Goal: Information Seeking & Learning: Learn about a topic

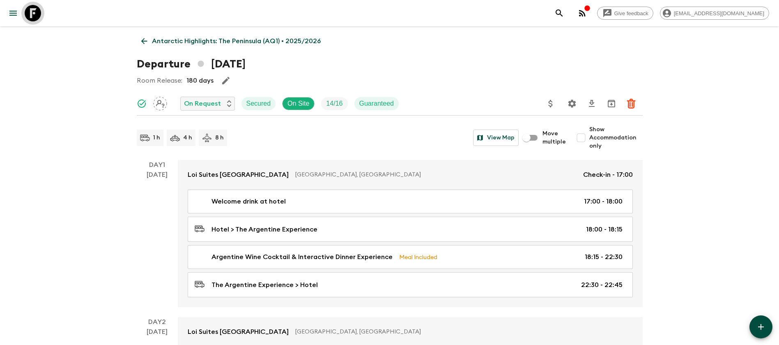
click at [41, 17] on icon at bounding box center [33, 13] width 16 height 16
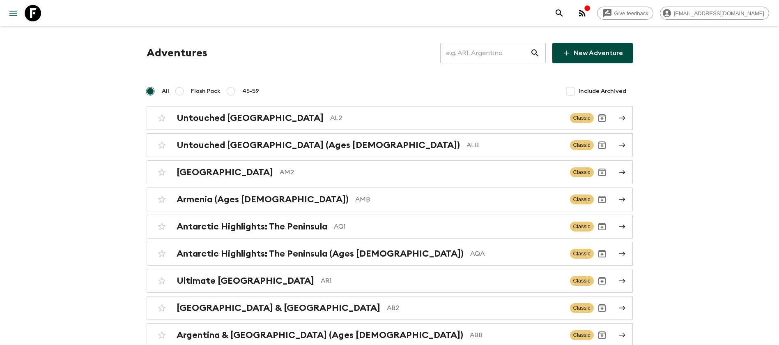
click at [487, 56] on input "text" at bounding box center [485, 52] width 90 height 23
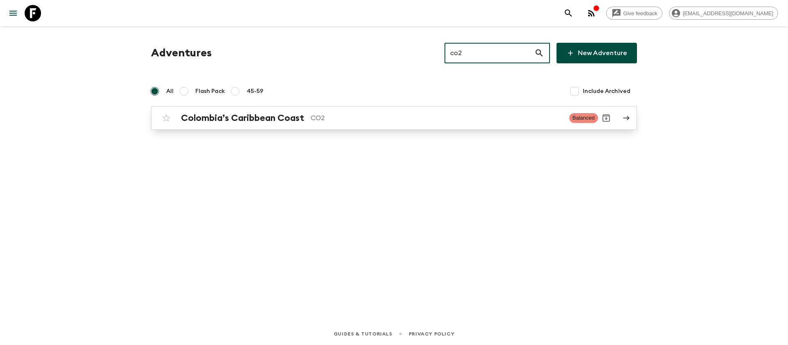
type input "co2"
click at [273, 118] on h2 "Colombia’s Caribbean Coast" at bounding box center [242, 118] width 123 height 11
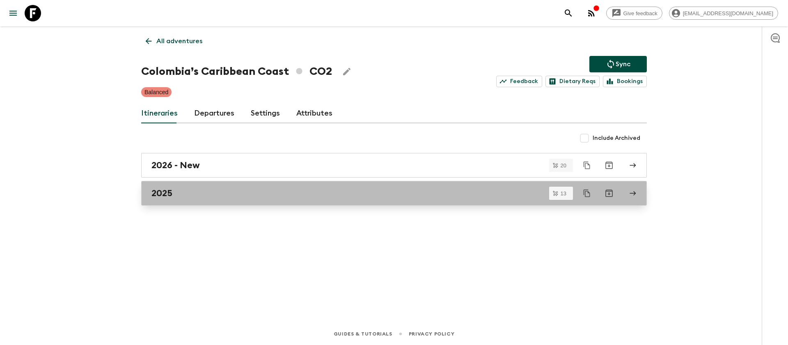
click at [188, 189] on div "2025" at bounding box center [387, 193] width 470 height 11
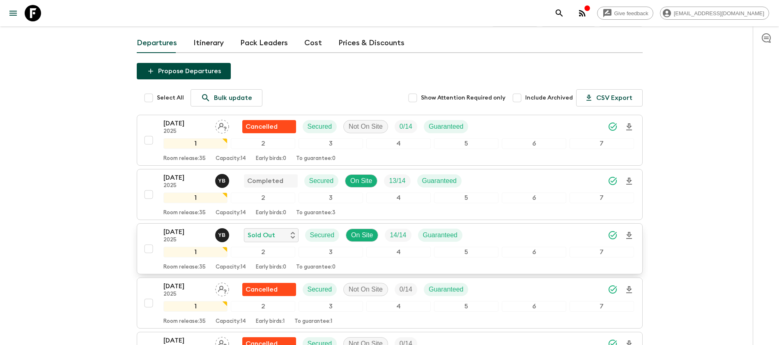
scroll to position [62, 0]
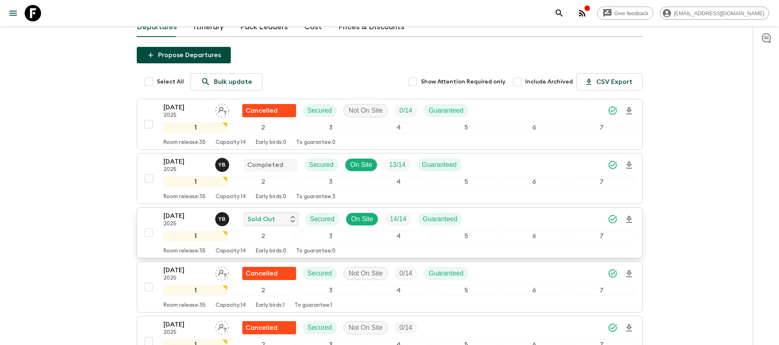
click at [191, 213] on p "[DATE]" at bounding box center [185, 216] width 45 height 10
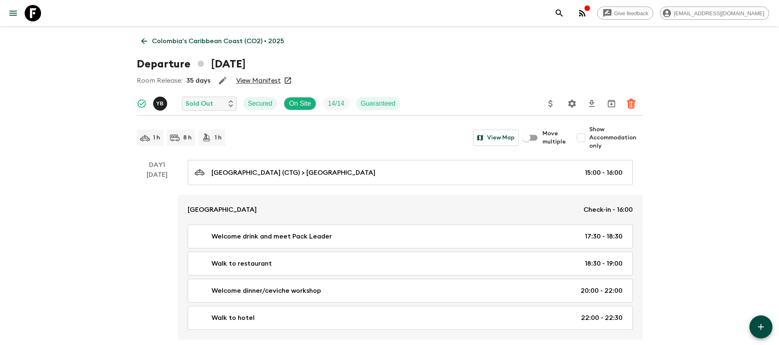
click at [255, 80] on link "View Manifest" at bounding box center [258, 80] width 45 height 8
click at [140, 38] on icon at bounding box center [144, 41] width 9 height 9
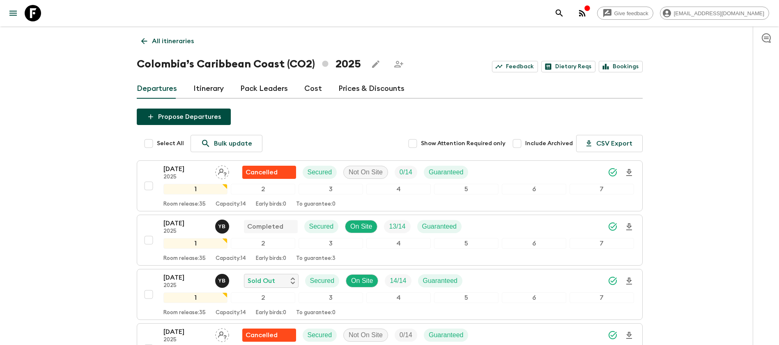
click at [314, 89] on link "Cost" at bounding box center [313, 89] width 18 height 20
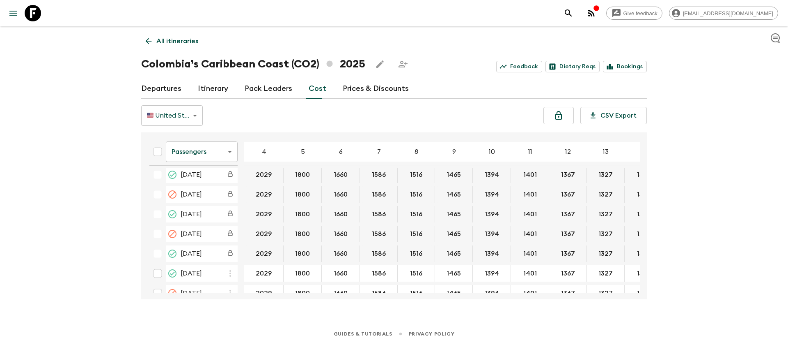
scroll to position [123, 43]
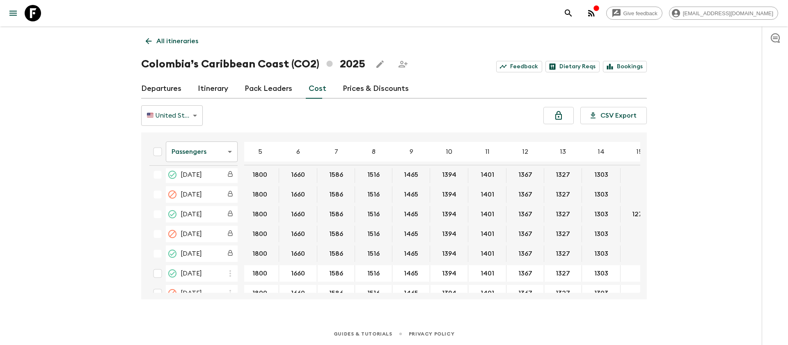
click at [191, 147] on body "Give feedback [EMAIL_ADDRESS][DOMAIN_NAME] All itineraries [GEOGRAPHIC_DATA]’s …" at bounding box center [394, 172] width 788 height 345
click at [193, 183] on li "Extras" at bounding box center [202, 184] width 72 height 13
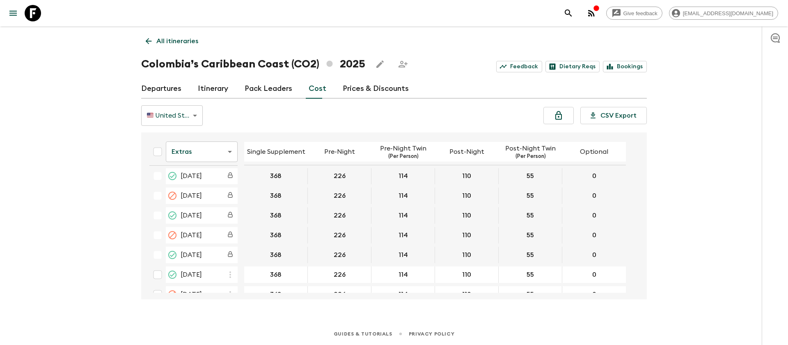
scroll to position [123, 0]
